Goal: Task Accomplishment & Management: Complete application form

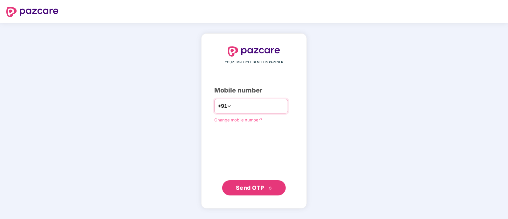
click at [269, 110] on input "number" at bounding box center [258, 106] width 52 height 10
type input "**********"
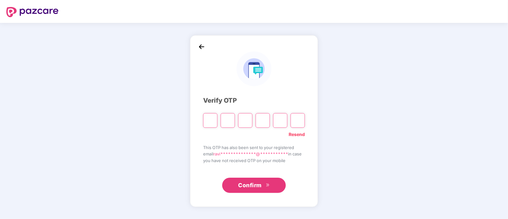
paste input "*"
type input "*"
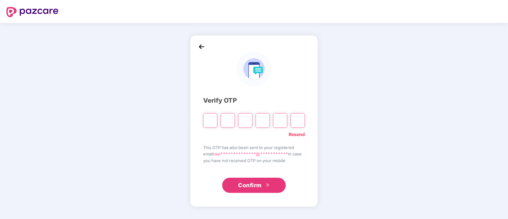
type input "*"
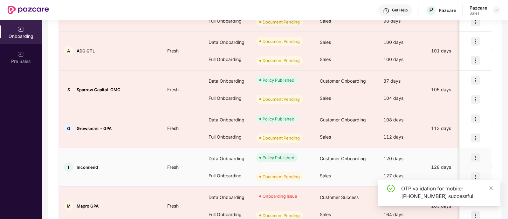
scroll to position [129, 0]
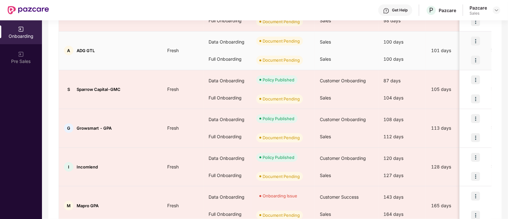
click at [474, 59] on img at bounding box center [475, 60] width 9 height 9
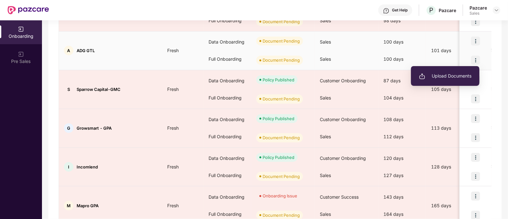
click at [442, 79] on span "Upload Documents" at bounding box center [445, 75] width 52 height 7
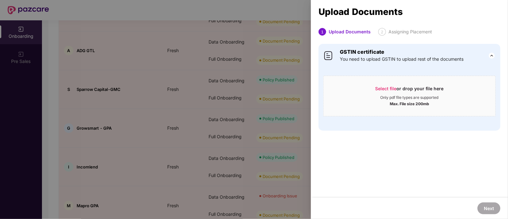
click at [154, 45] on div at bounding box center [254, 109] width 508 height 219
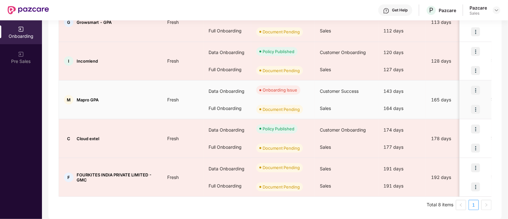
scroll to position [235, 0]
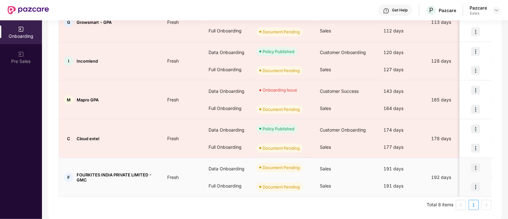
click at [477, 186] on img at bounding box center [475, 187] width 9 height 9
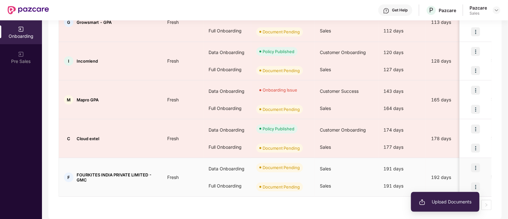
click at [463, 202] on span "Upload Documents" at bounding box center [445, 201] width 52 height 7
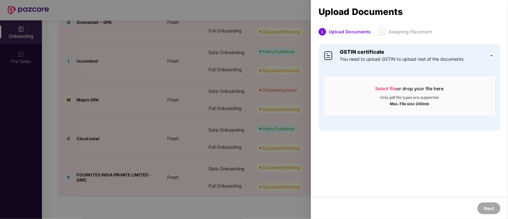
click at [113, 160] on div at bounding box center [254, 109] width 508 height 219
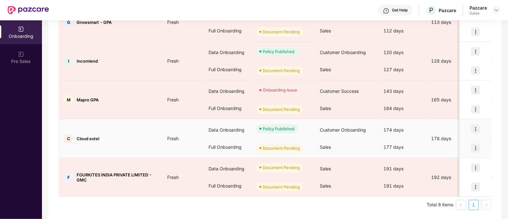
click at [472, 146] on img at bounding box center [475, 148] width 9 height 9
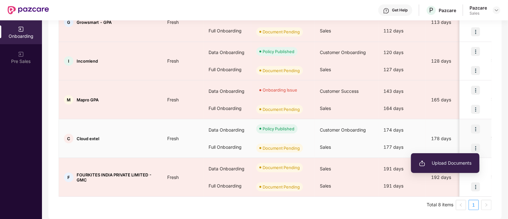
click at [458, 161] on span "Upload Documents" at bounding box center [445, 163] width 52 height 7
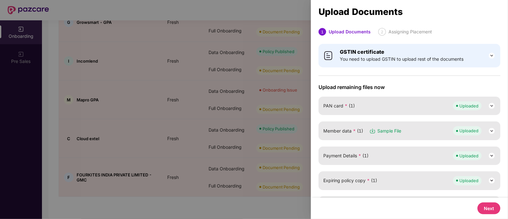
scroll to position [84, 0]
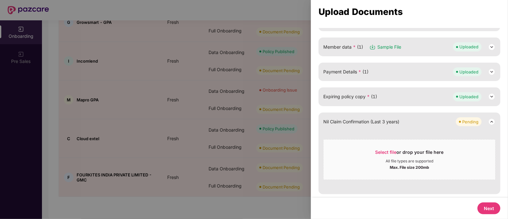
click at [177, 124] on div at bounding box center [254, 109] width 508 height 219
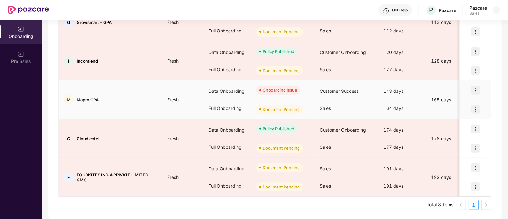
click at [475, 109] on img at bounding box center [475, 109] width 9 height 9
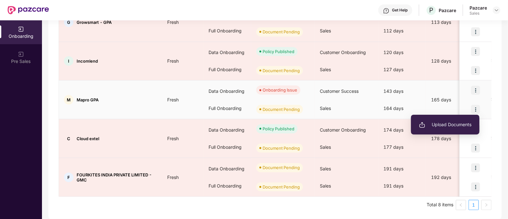
click at [443, 122] on span "Upload Documents" at bounding box center [445, 124] width 52 height 7
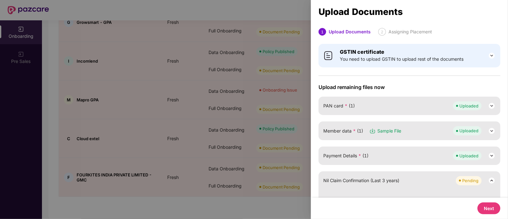
scroll to position [59, 0]
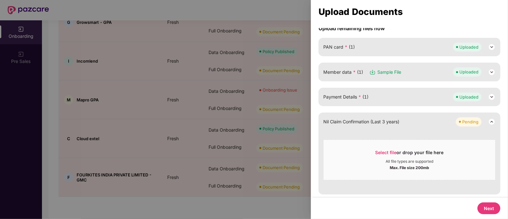
click at [145, 135] on div at bounding box center [254, 109] width 508 height 219
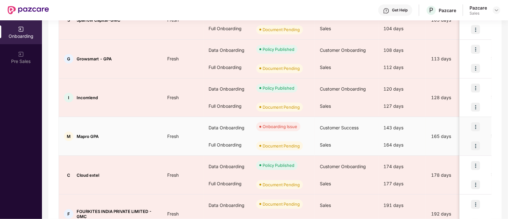
scroll to position [199, 0]
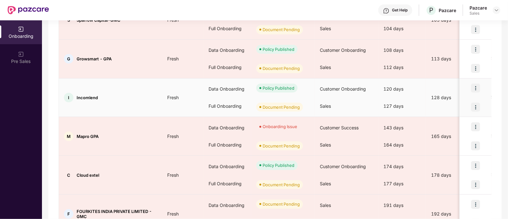
click at [132, 102] on td "I Incomlend" at bounding box center [110, 98] width 103 height 39
click at [476, 106] on img at bounding box center [475, 107] width 9 height 9
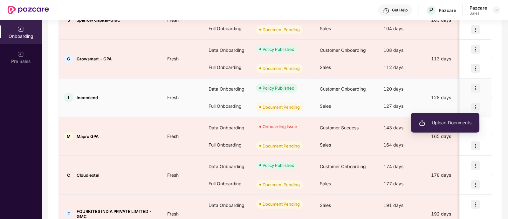
click at [441, 126] on li "Upload Documents" at bounding box center [445, 122] width 68 height 13
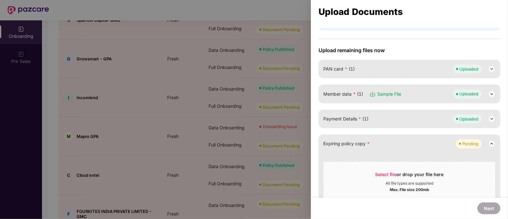
scroll to position [0, 0]
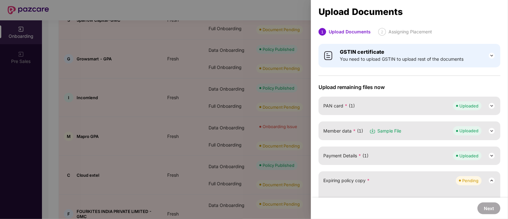
click at [139, 150] on div at bounding box center [254, 109] width 508 height 219
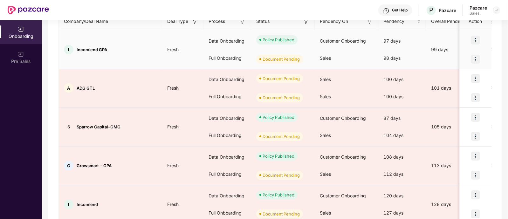
scroll to position [92, 0]
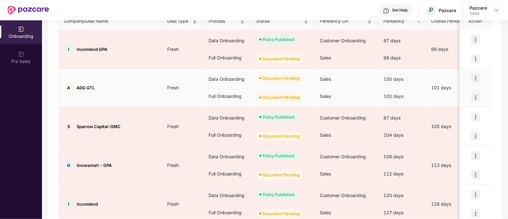
click at [474, 98] on img at bounding box center [475, 97] width 9 height 9
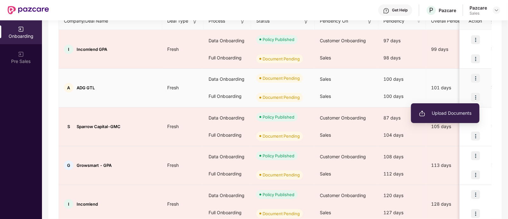
click at [456, 111] on span "Upload Documents" at bounding box center [445, 113] width 52 height 7
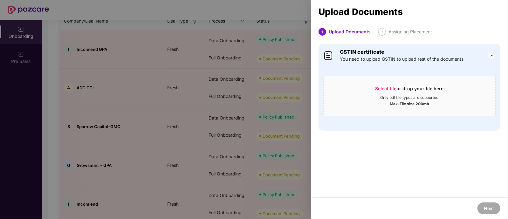
click at [289, 117] on div at bounding box center [254, 109] width 508 height 219
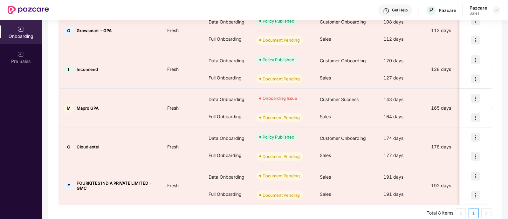
scroll to position [235, 0]
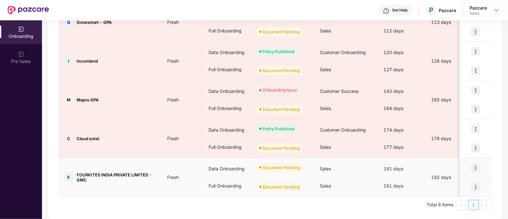
click at [475, 187] on img at bounding box center [475, 187] width 9 height 9
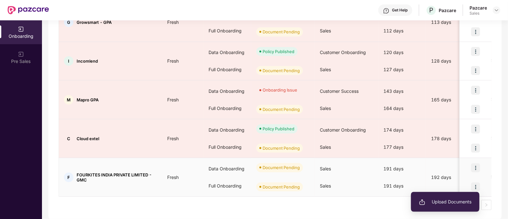
click at [454, 204] on span "Upload Documents" at bounding box center [445, 201] width 52 height 7
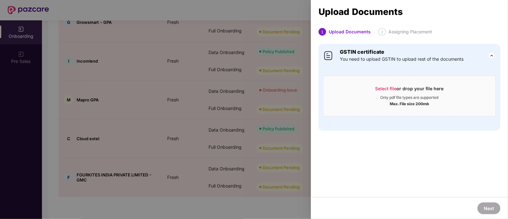
click at [180, 79] on div at bounding box center [254, 109] width 508 height 219
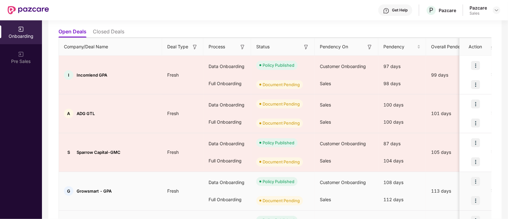
scroll to position [65, 0]
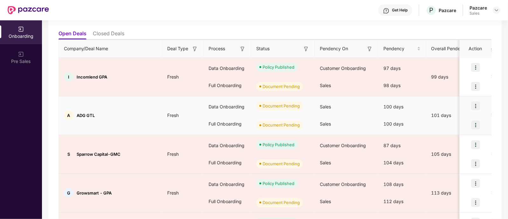
click at [477, 126] on img at bounding box center [475, 125] width 9 height 9
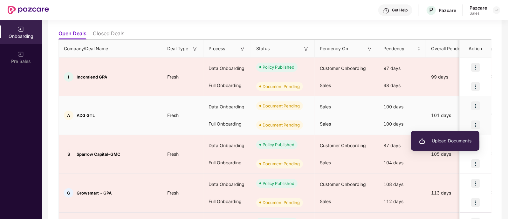
click at [448, 141] on span "Upload Documents" at bounding box center [445, 140] width 52 height 7
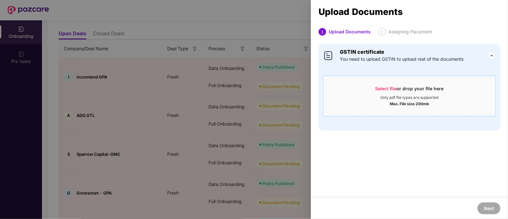
click at [405, 102] on div "Max. File size 200mb" at bounding box center [409, 103] width 39 height 6
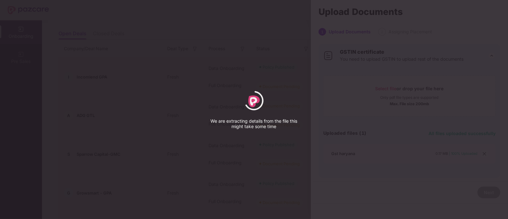
select select "*****"
select select "******"
select select "**********"
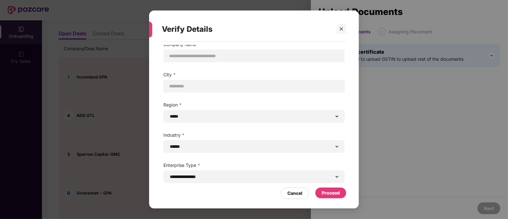
scroll to position [0, 0]
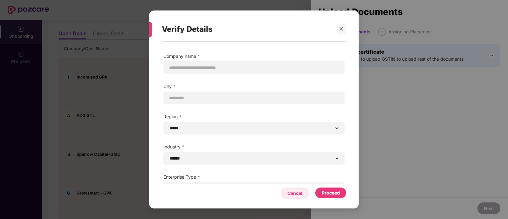
click at [296, 196] on div "Cancel" at bounding box center [294, 193] width 15 height 7
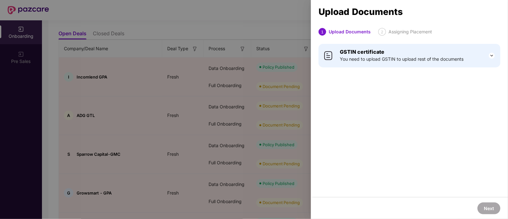
click at [250, 13] on div at bounding box center [254, 109] width 508 height 219
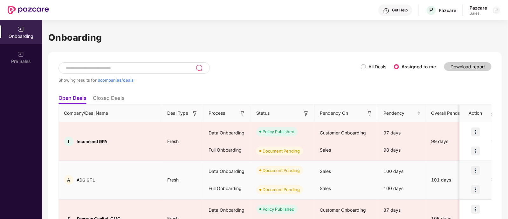
scroll to position [235, 0]
